Goal: Navigation & Orientation: Find specific page/section

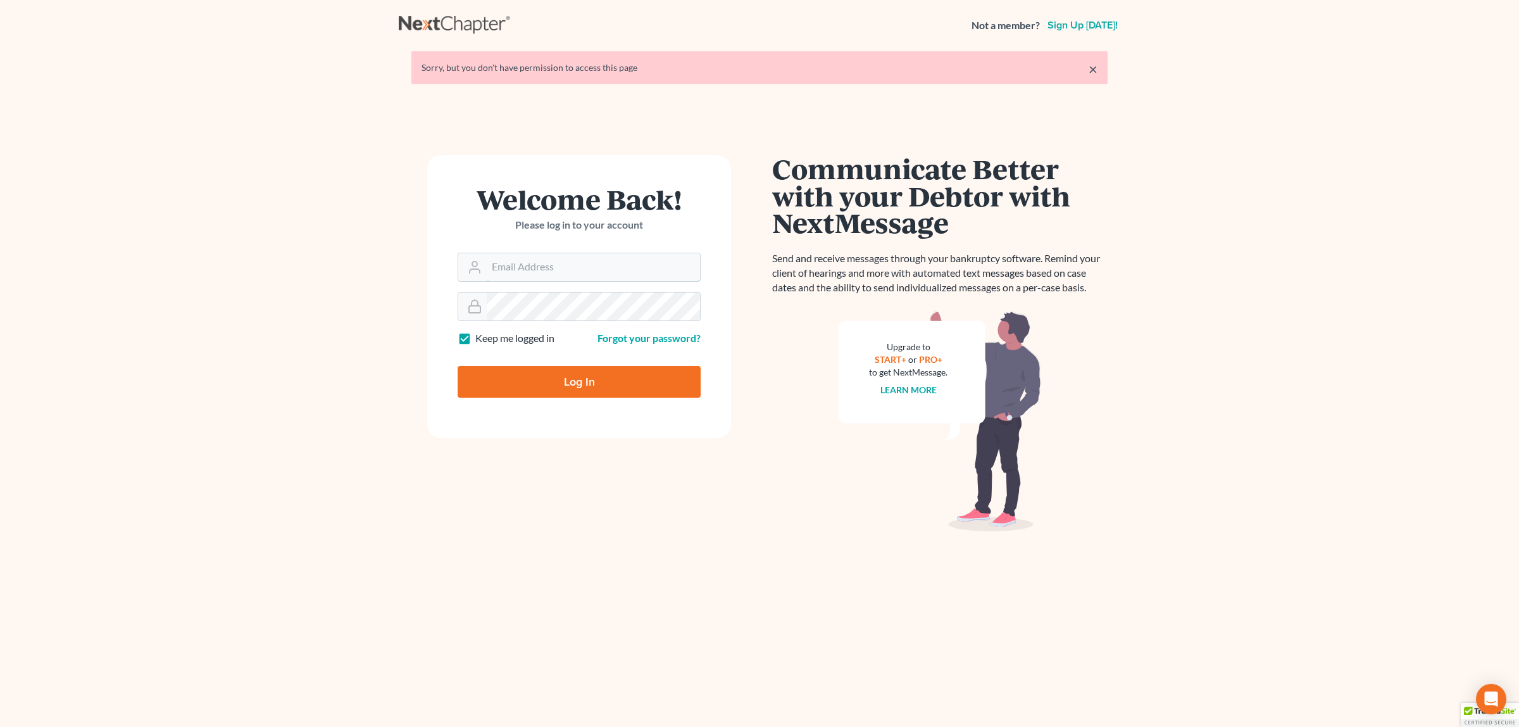
type input "[EMAIL_ADDRESS][DOMAIN_NAME]"
click at [551, 390] on input "Log In" at bounding box center [579, 382] width 243 height 32
type input "Thinking..."
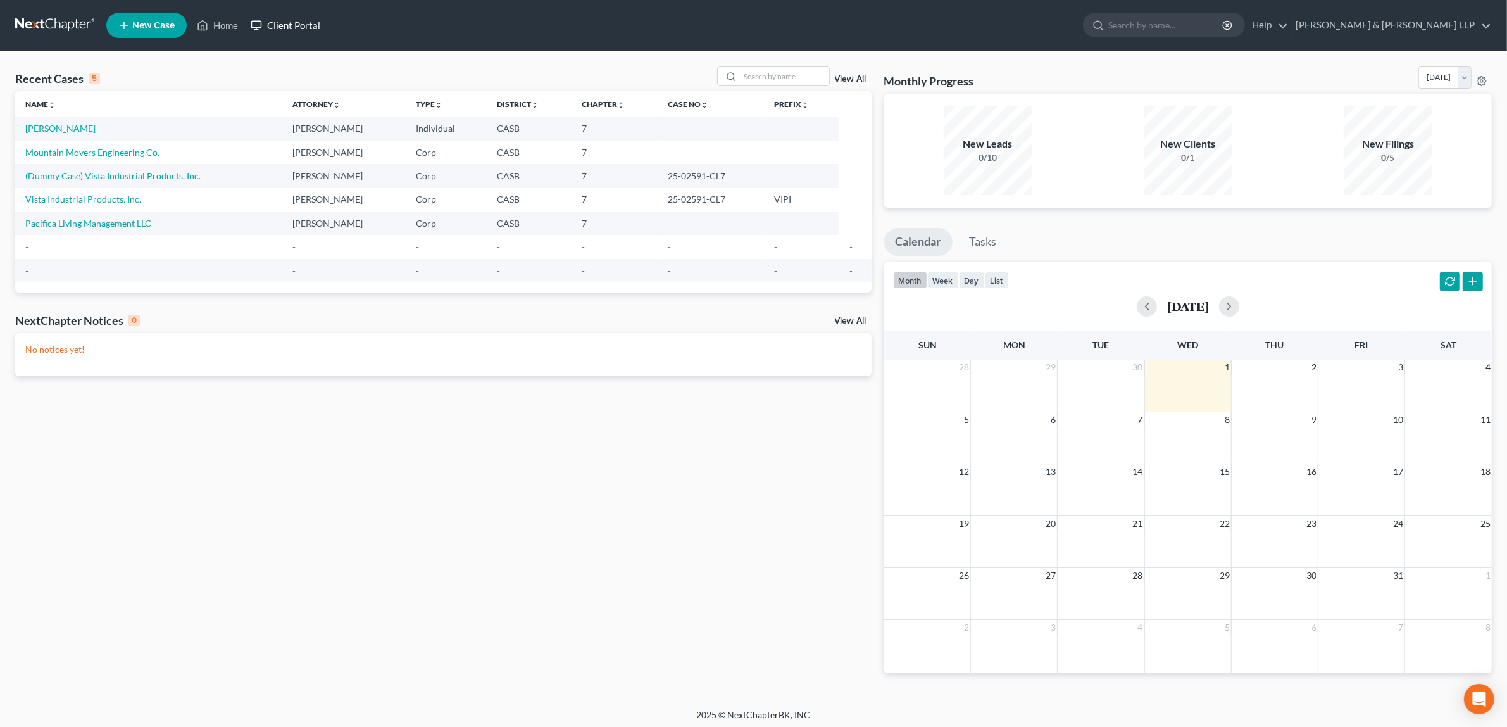
click at [282, 20] on link "Client Portal" at bounding box center [285, 25] width 82 height 23
